Goal: Task Accomplishment & Management: Use online tool/utility

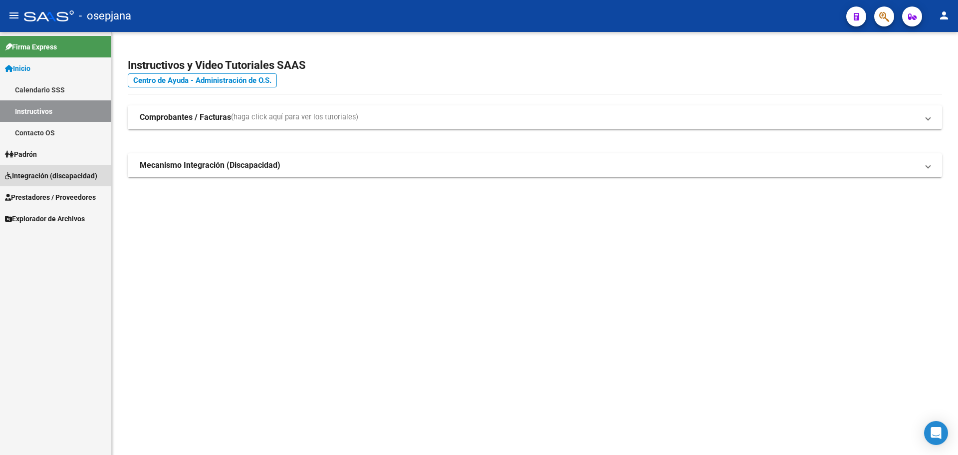
click at [45, 165] on link "Integración (discapacidad)" at bounding box center [55, 175] width 111 height 21
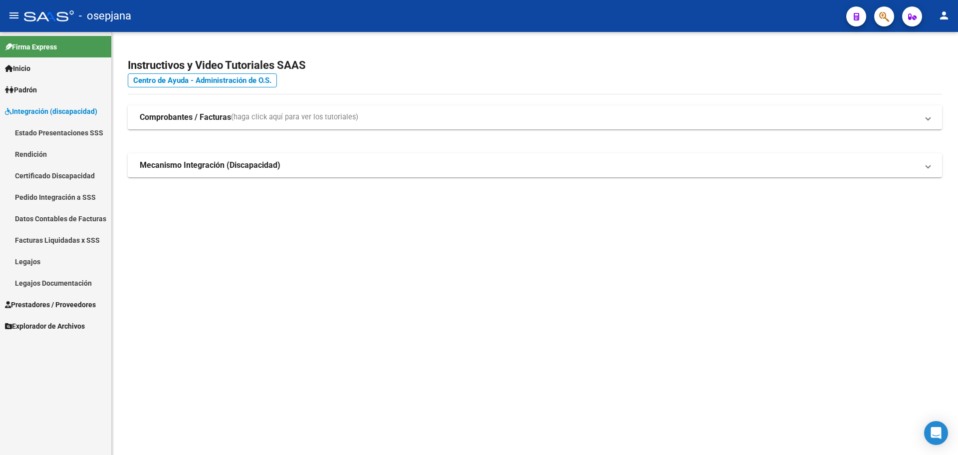
click at [50, 193] on link "Pedido Integración a SSS" at bounding box center [55, 196] width 111 height 21
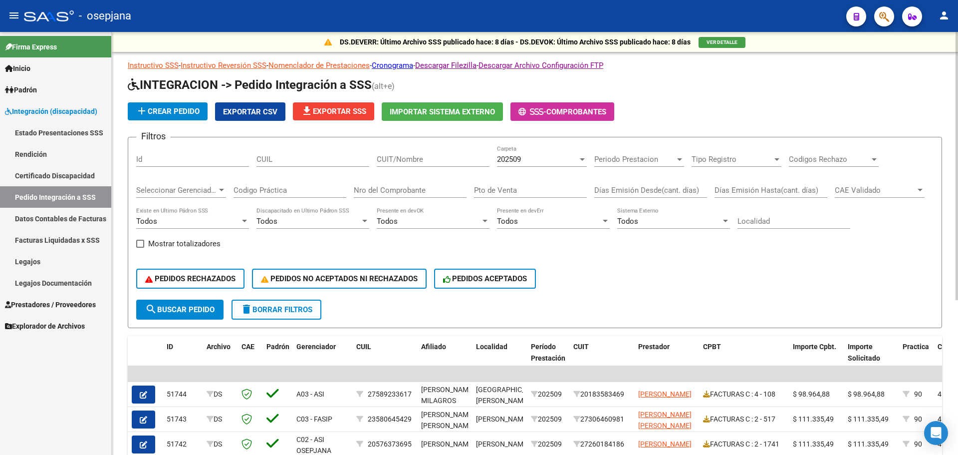
scroll to position [245, 0]
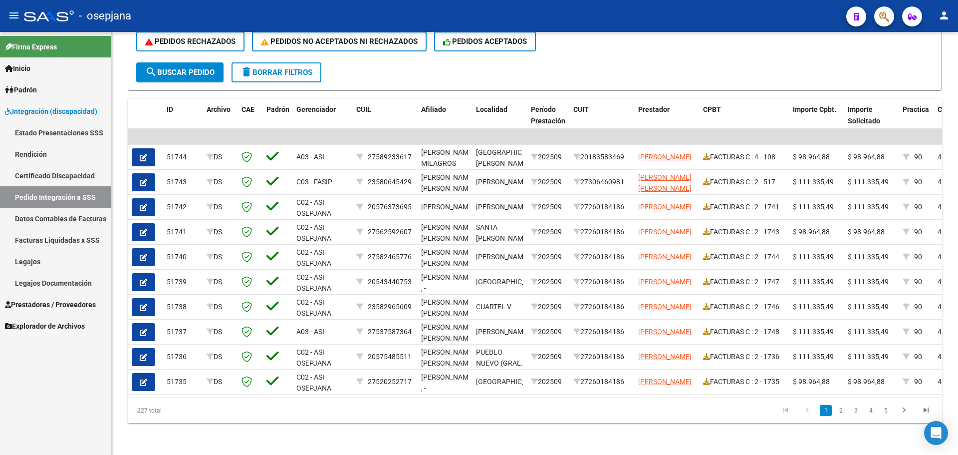
click at [43, 301] on span "Prestadores / Proveedores" at bounding box center [50, 304] width 91 height 11
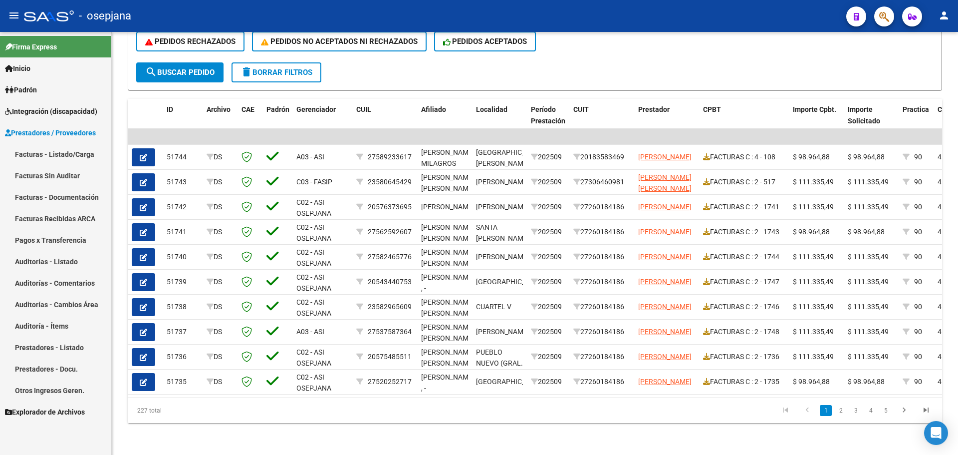
click at [51, 157] on link "Facturas - Listado/Carga" at bounding box center [55, 153] width 111 height 21
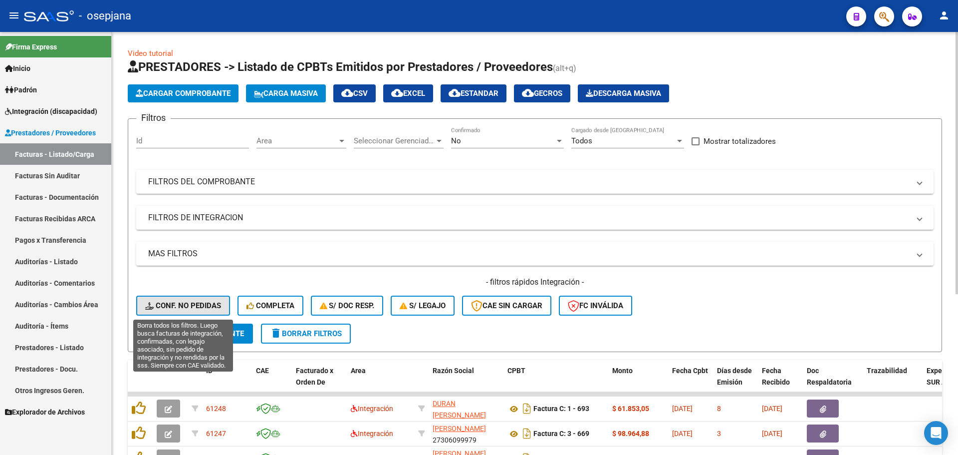
click at [192, 303] on span "Conf. no pedidas" at bounding box center [183, 305] width 76 height 9
